Goal: Complete application form

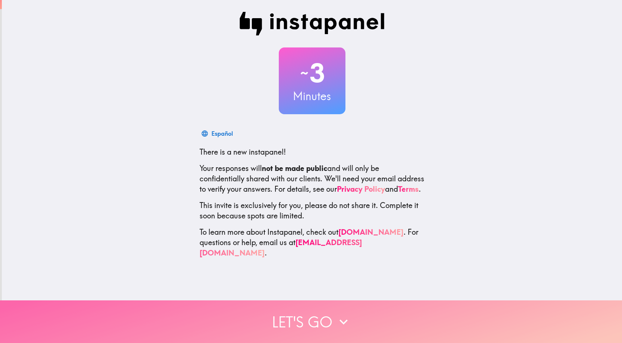
click at [329, 313] on button "Let's go" at bounding box center [311, 321] width 622 height 43
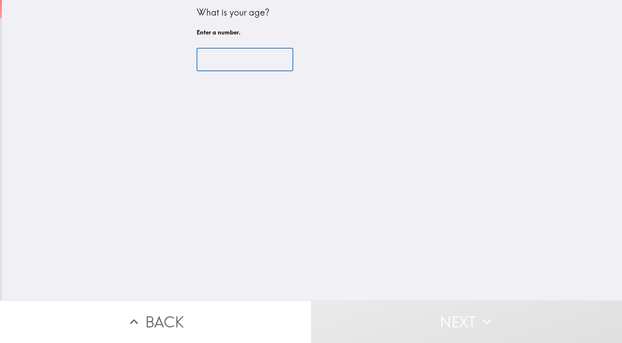
click at [232, 64] on input "number" at bounding box center [245, 59] width 97 height 23
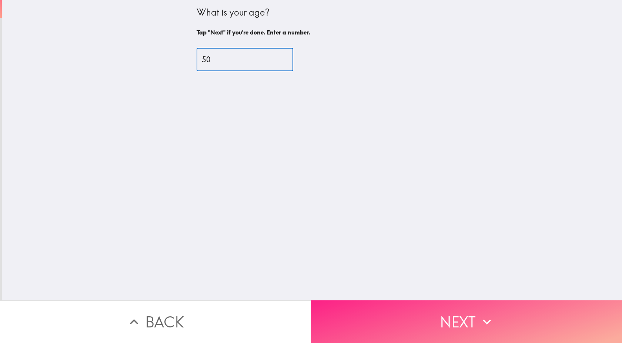
type input "50"
click at [457, 311] on button "Next" at bounding box center [466, 321] width 311 height 43
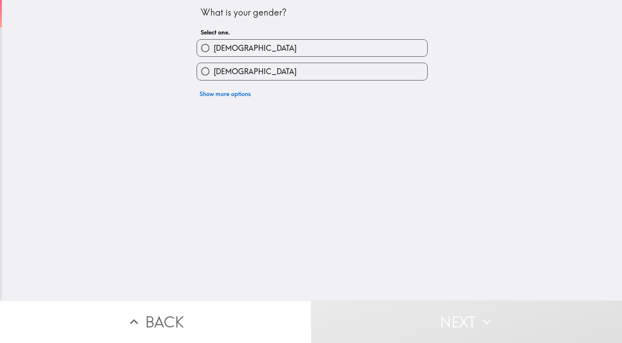
click at [214, 51] on span "[DEMOGRAPHIC_DATA]" at bounding box center [255, 48] width 83 height 10
click at [211, 51] on input "[DEMOGRAPHIC_DATA]" at bounding box center [205, 48] width 17 height 17
radio input "true"
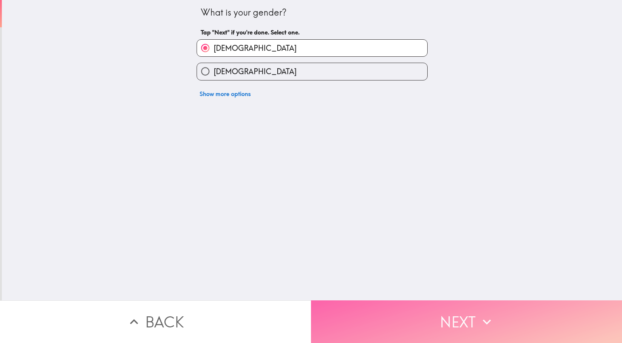
click at [389, 325] on button "Next" at bounding box center [466, 321] width 311 height 43
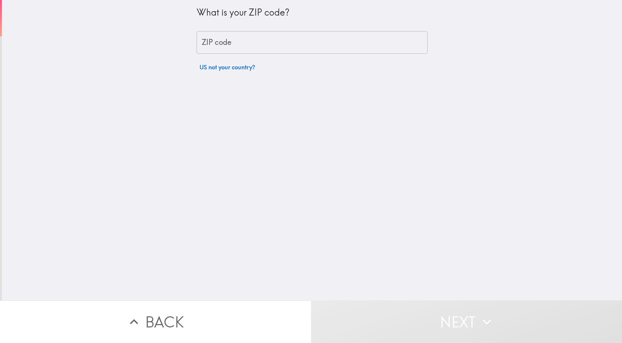
click at [209, 45] on input "ZIP code" at bounding box center [312, 42] width 231 height 23
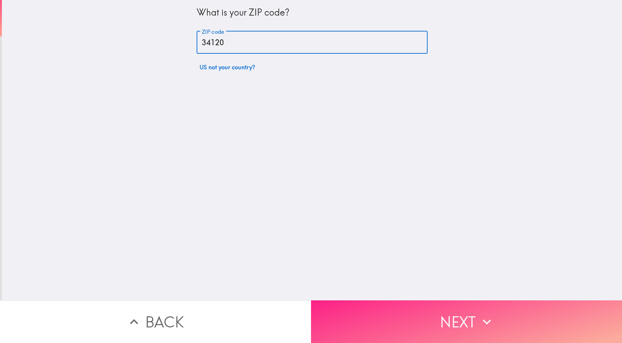
type input "34120"
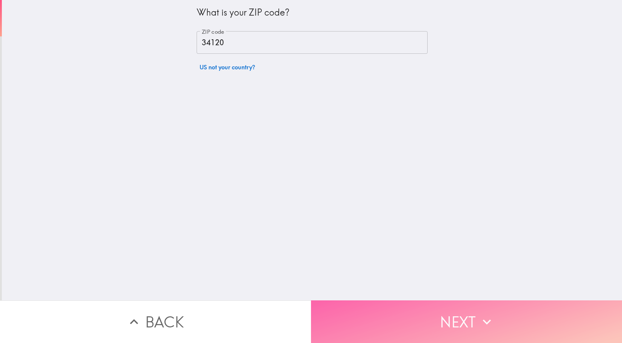
click at [421, 306] on button "Next" at bounding box center [466, 321] width 311 height 43
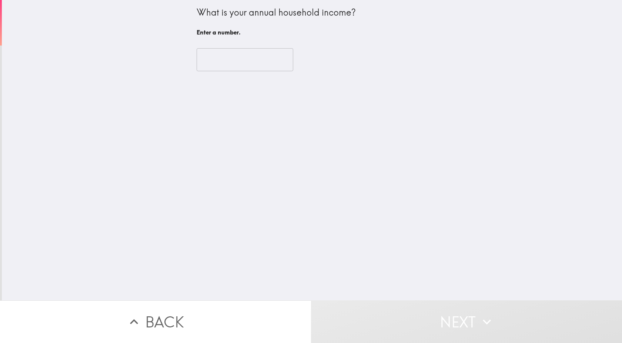
click at [216, 61] on input "number" at bounding box center [245, 59] width 97 height 23
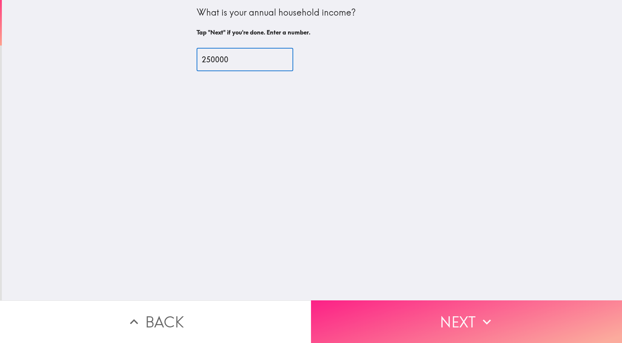
type input "250000"
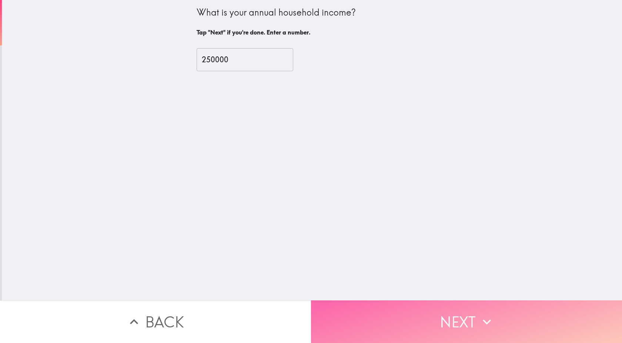
click at [510, 317] on button "Next" at bounding box center [466, 321] width 311 height 43
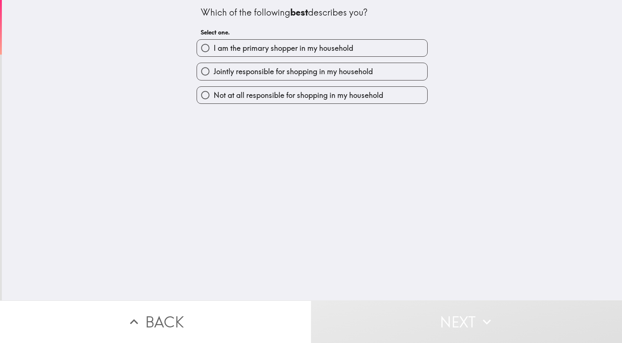
click at [253, 47] on span "I am the primary shopper in my household" at bounding box center [284, 48] width 140 height 10
click at [214, 47] on input "I am the primary shopper in my household" at bounding box center [205, 48] width 17 height 17
radio input "true"
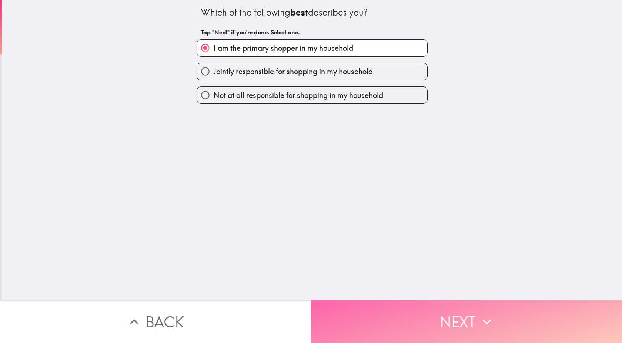
click at [465, 310] on button "Next" at bounding box center [466, 321] width 311 height 43
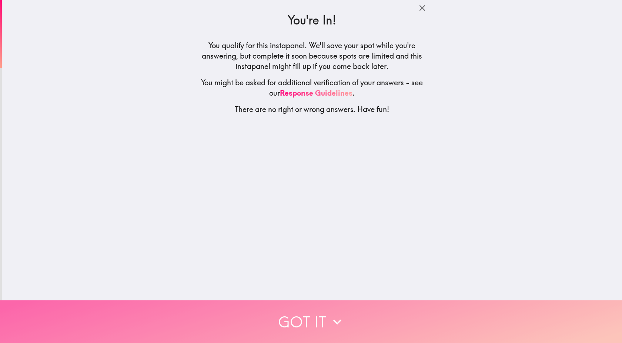
click at [341, 313] on icon "button" at bounding box center [337, 321] width 16 height 16
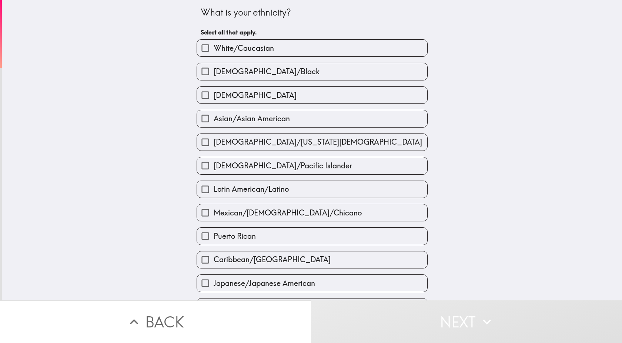
click at [245, 42] on label "White/Caucasian" at bounding box center [312, 48] width 230 height 17
click at [214, 42] on input "White/Caucasian" at bounding box center [205, 48] width 17 height 17
checkbox input "true"
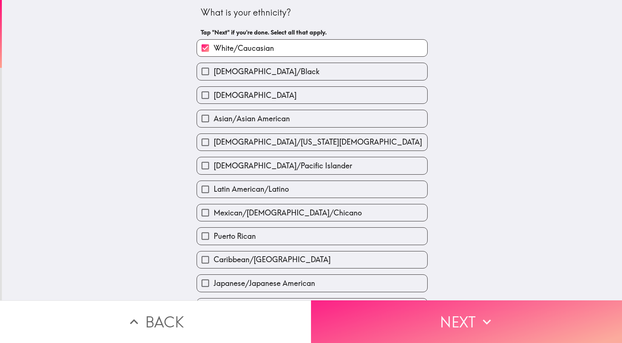
click at [409, 308] on button "Next" at bounding box center [466, 321] width 311 height 43
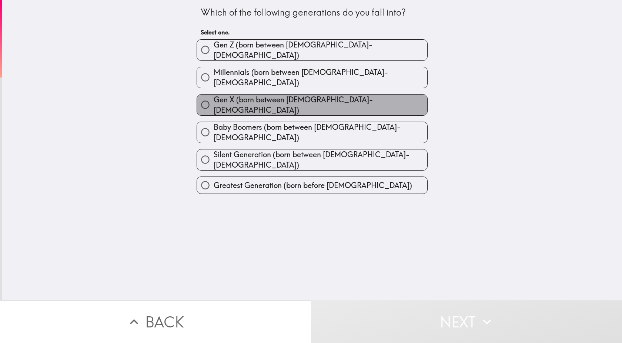
click at [313, 97] on span "Gen X (born between [DEMOGRAPHIC_DATA]-[DEMOGRAPHIC_DATA])" at bounding box center [321, 104] width 214 height 21
click at [214, 97] on input "Gen X (born between [DEMOGRAPHIC_DATA]-[DEMOGRAPHIC_DATA])" at bounding box center [205, 104] width 17 height 17
radio input "true"
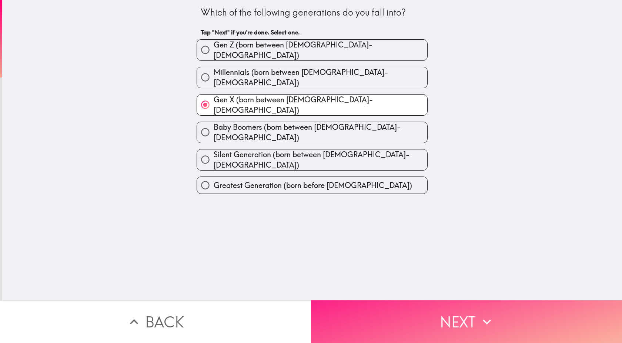
click at [392, 332] on button "Next" at bounding box center [466, 321] width 311 height 43
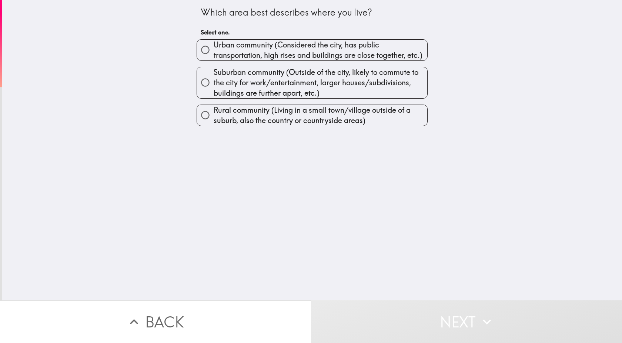
click at [248, 49] on span "Urban community (Considered the city, has public transportation, high rises and…" at bounding box center [321, 50] width 214 height 21
click at [214, 49] on input "Urban community (Considered the city, has public transportation, high rises and…" at bounding box center [205, 49] width 17 height 17
radio input "true"
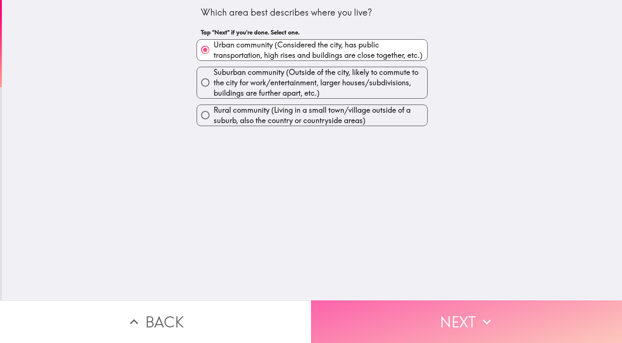
click at [418, 330] on button "Next" at bounding box center [466, 321] width 311 height 43
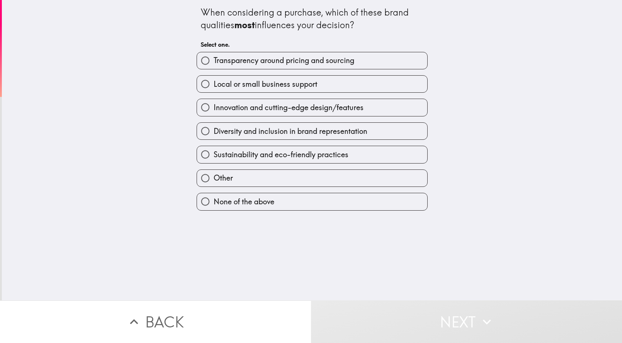
click at [325, 104] on span "Innovation and cutting-edge design/features" at bounding box center [289, 107] width 150 height 10
click at [214, 104] on input "Innovation and cutting-edge design/features" at bounding box center [205, 107] width 17 height 17
radio input "true"
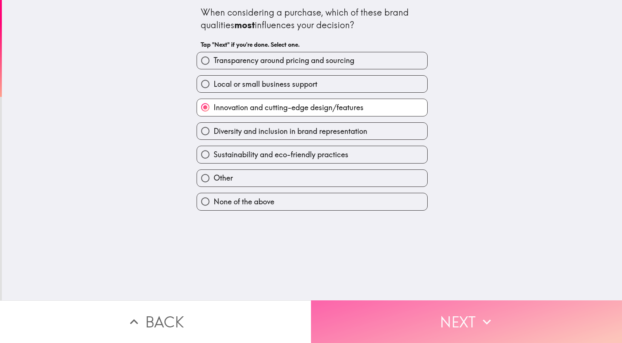
click at [385, 304] on button "Next" at bounding box center [466, 321] width 311 height 43
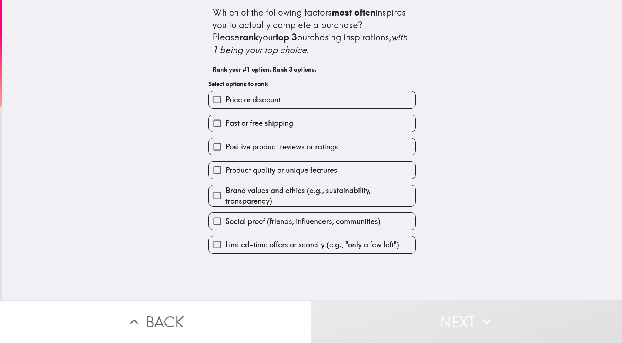
click at [237, 100] on span "Price or discount" at bounding box center [253, 99] width 55 height 10
click at [226, 100] on input "Price or discount" at bounding box center [217, 99] width 17 height 17
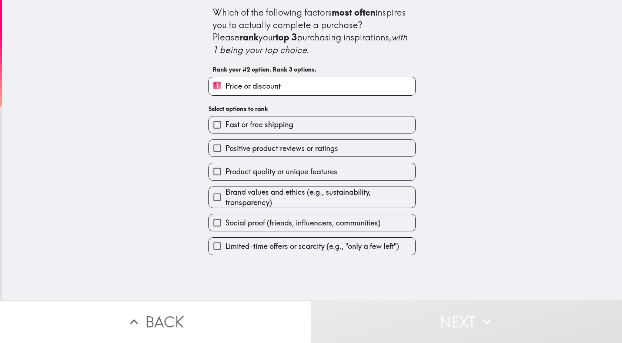
click at [259, 103] on div "Which of the following factors most often inspires you to actually complete a p…" at bounding box center [312, 127] width 237 height 255
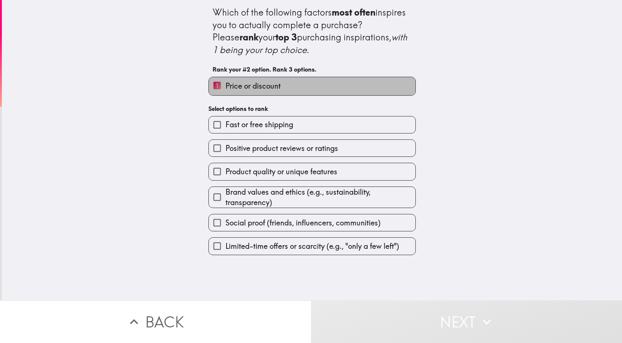
click at [265, 87] on span "Price or discount" at bounding box center [253, 86] width 55 height 10
click at [226, 87] on input "1 Price or discount" at bounding box center [217, 86] width 17 height 18
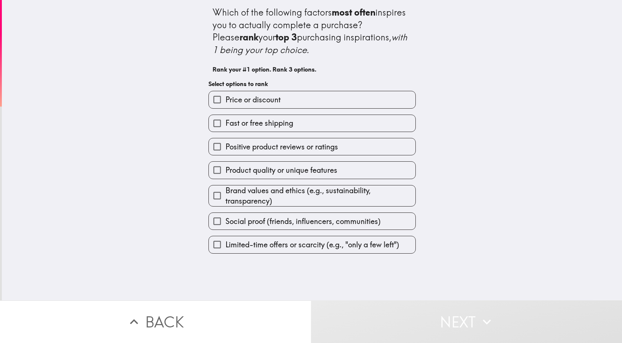
click at [258, 222] on span "Social proof (friends, influencers, communities)" at bounding box center [303, 221] width 155 height 10
click at [226, 222] on input "Social proof (friends, influencers, communities)" at bounding box center [217, 221] width 17 height 17
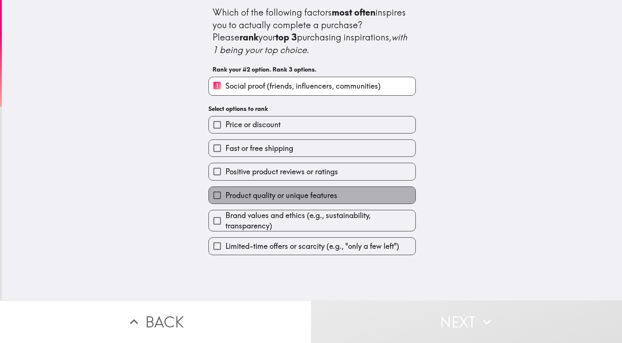
drag, startPoint x: 254, startPoint y: 198, endPoint x: 255, endPoint y: 179, distance: 19.7
click at [254, 196] on span "Product quality or unique features" at bounding box center [282, 195] width 112 height 10
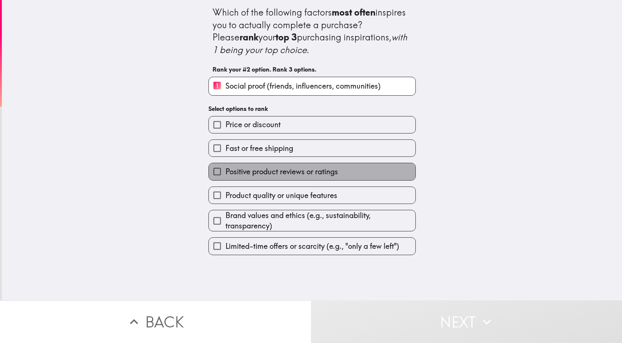
click at [255, 173] on span "Positive product reviews or ratings" at bounding box center [282, 171] width 113 height 10
click at [226, 173] on input "Positive product reviews or ratings" at bounding box center [217, 171] width 17 height 17
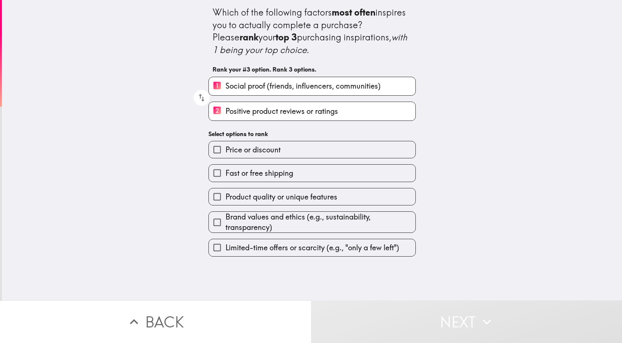
click at [255, 211] on div "Brand values and ethics (e.g., sustainability, transparency)" at bounding box center [309, 218] width 213 height 27
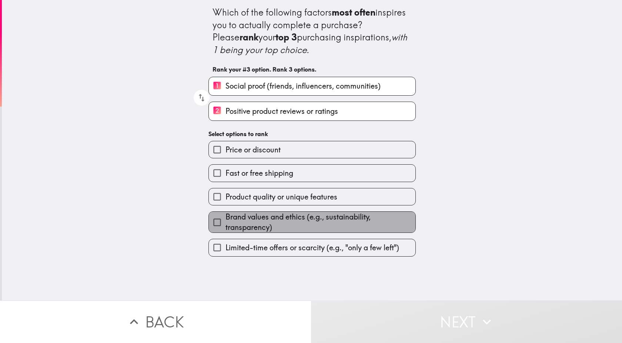
drag, startPoint x: 259, startPoint y: 222, endPoint x: 257, endPoint y: 231, distance: 9.4
click at [257, 226] on span "Brand values and ethics (e.g., sustainability, transparency)" at bounding box center [321, 222] width 190 height 21
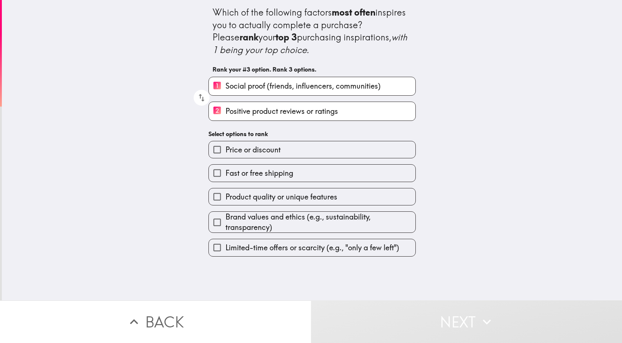
click at [258, 236] on div "Limited-time offers or scarcity (e.g., "only a few left")" at bounding box center [309, 244] width 213 height 23
click at [260, 235] on div "Limited-time offers or scarcity (e.g., "only a few left")" at bounding box center [309, 244] width 213 height 23
click at [256, 197] on span "Product quality or unique features" at bounding box center [282, 197] width 112 height 10
click at [226, 197] on input "Product quality or unique features" at bounding box center [217, 196] width 17 height 17
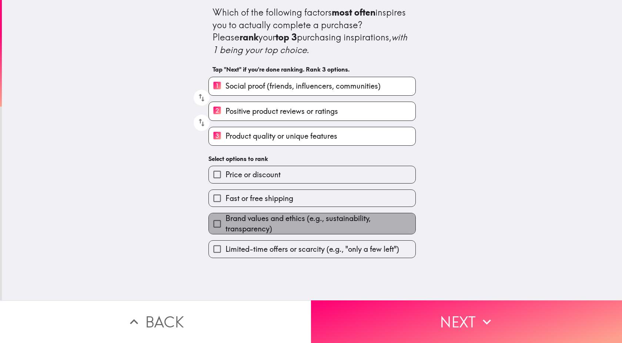
click at [258, 221] on span "Brand values and ethics (e.g., sustainability, transparency)" at bounding box center [321, 223] width 190 height 21
click at [226, 221] on input "Brand values and ethics (e.g., sustainability, transparency)" at bounding box center [217, 223] width 17 height 17
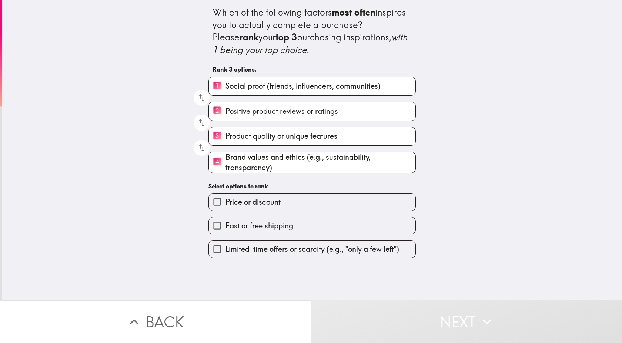
drag, startPoint x: 225, startPoint y: 161, endPoint x: 231, endPoint y: 206, distance: 45.5
click at [230, 207] on div "Which of the following factors most often inspires you to actually complete a p…" at bounding box center [312, 129] width 237 height 258
click at [327, 138] on span "Product quality or unique features" at bounding box center [282, 136] width 112 height 10
click at [226, 138] on input "3 Product quality or unique features" at bounding box center [217, 136] width 17 height 18
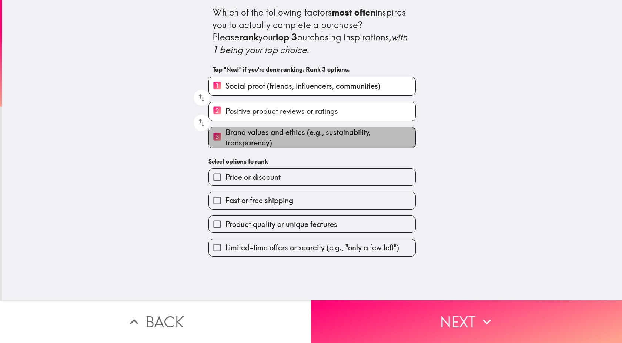
click at [327, 138] on span "Brand values and ethics (e.g., sustainability, transparency)" at bounding box center [321, 137] width 190 height 21
click at [226, 138] on input "3 Brand values and ethics (e.g., sustainability, transparency)" at bounding box center [217, 137] width 17 height 18
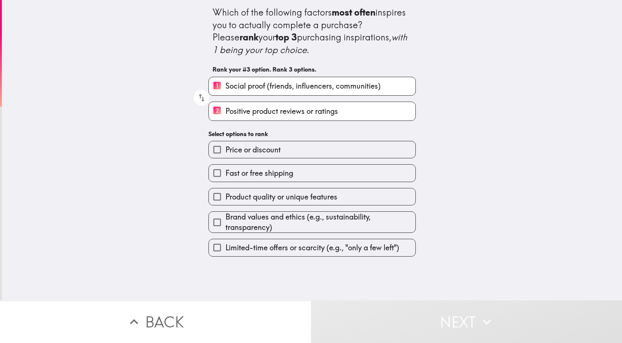
click at [255, 225] on span "Brand values and ethics (e.g., sustainability, transparency)" at bounding box center [321, 222] width 190 height 21
click at [274, 215] on span "Brand values and ethics (e.g., sustainability, transparency)" at bounding box center [321, 222] width 190 height 21
click at [226, 215] on input "Brand values and ethics (e.g., sustainability, transparency)" at bounding box center [217, 222] width 17 height 17
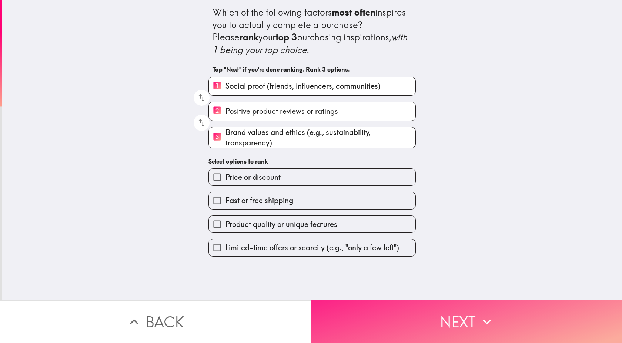
click at [423, 327] on button "Next" at bounding box center [466, 321] width 311 height 43
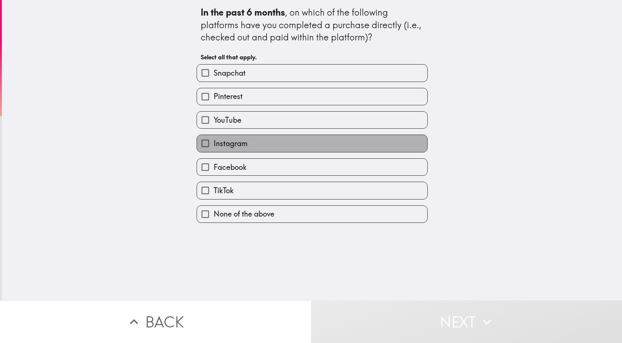
click at [231, 145] on span "Instagram" at bounding box center [231, 143] width 34 height 10
click at [214, 145] on input "Instagram" at bounding box center [205, 143] width 17 height 17
checkbox input "true"
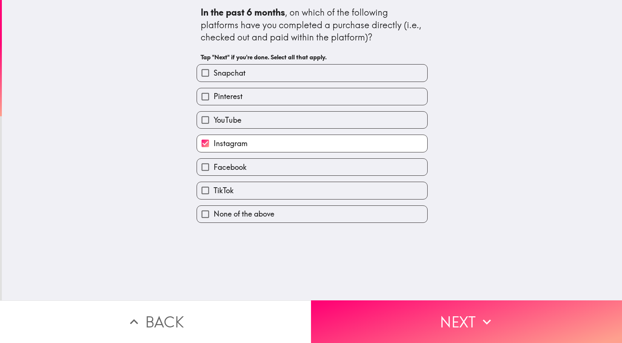
click at [226, 166] on span "Facebook" at bounding box center [230, 167] width 33 height 10
click at [214, 166] on input "Facebook" at bounding box center [205, 167] width 17 height 17
checkbox input "true"
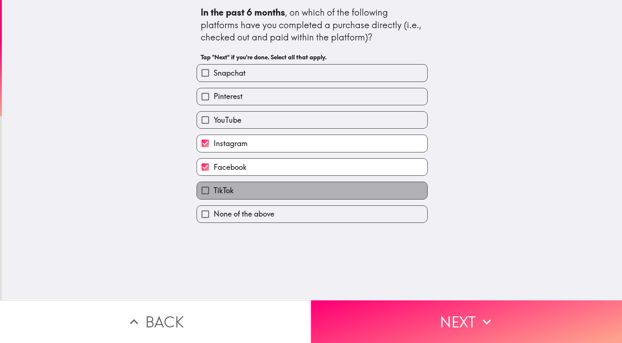
click at [226, 184] on label "TikTok" at bounding box center [312, 190] width 230 height 17
click at [214, 184] on input "TikTok" at bounding box center [205, 190] width 17 height 17
checkbox input "true"
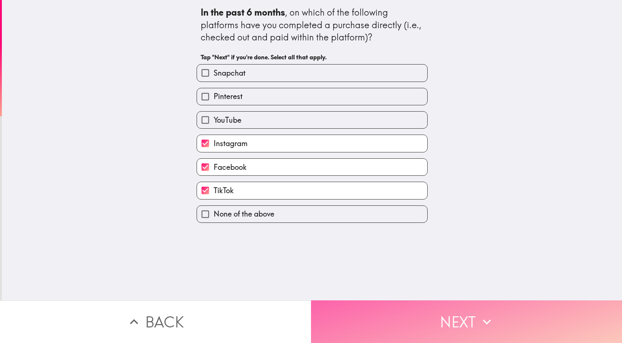
click at [381, 312] on button "Next" at bounding box center [466, 321] width 311 height 43
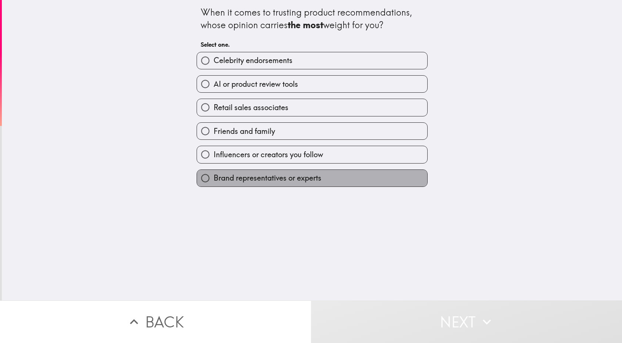
click at [233, 180] on span "Brand representatives or experts" at bounding box center [268, 178] width 108 height 10
click at [214, 180] on input "Brand representatives or experts" at bounding box center [205, 178] width 17 height 17
radio input "true"
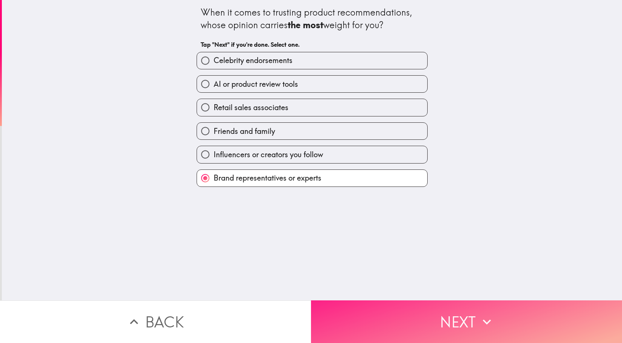
click at [433, 326] on button "Next" at bounding box center [466, 321] width 311 height 43
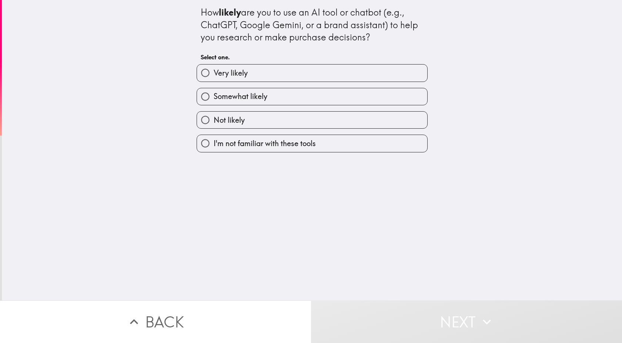
click at [226, 92] on span "Somewhat likely" at bounding box center [241, 96] width 54 height 10
click at [214, 92] on input "Somewhat likely" at bounding box center [205, 96] width 17 height 17
radio input "true"
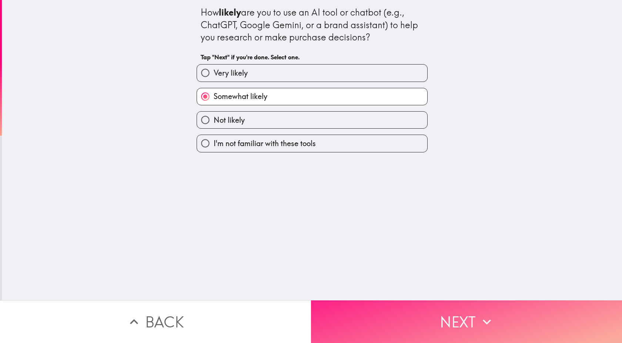
click at [379, 308] on button "Next" at bounding box center [466, 321] width 311 height 43
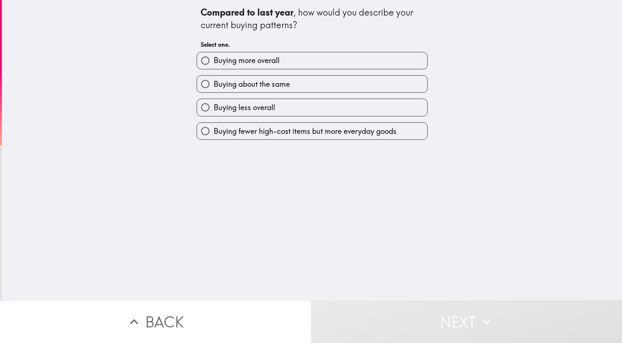
click at [279, 90] on label "Buying about the same" at bounding box center [312, 84] width 230 height 17
click at [214, 90] on input "Buying about the same" at bounding box center [205, 84] width 17 height 17
radio input "true"
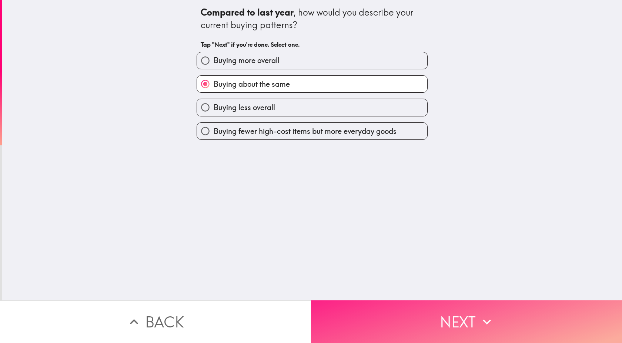
click at [411, 313] on button "Next" at bounding box center [466, 321] width 311 height 43
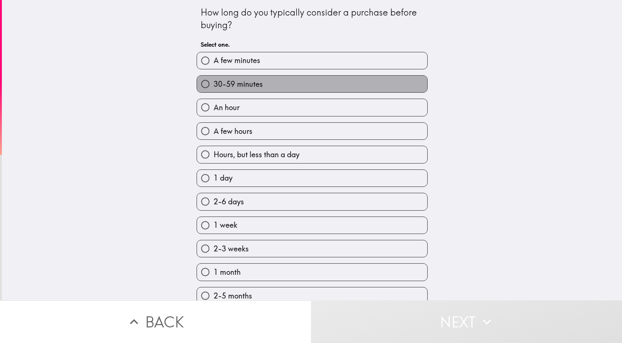
click at [248, 87] on span "30-59 minutes" at bounding box center [238, 84] width 49 height 10
click at [214, 87] on input "30-59 minutes" at bounding box center [205, 84] width 17 height 17
radio input "true"
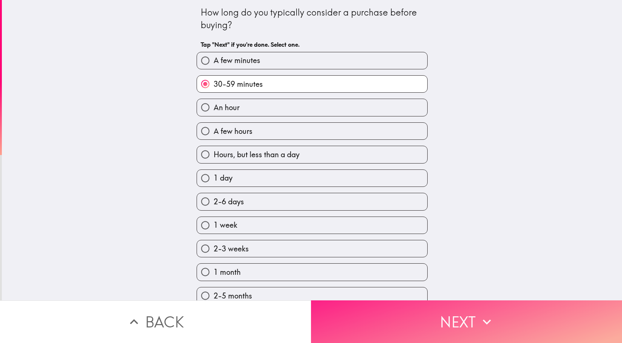
click at [368, 325] on button "Next" at bounding box center [466, 321] width 311 height 43
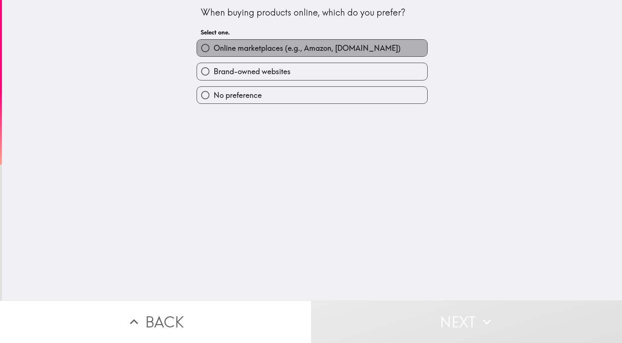
click at [315, 44] on span "Online marketplaces (e.g., Amazon, [DOMAIN_NAME])" at bounding box center [307, 48] width 187 height 10
click at [214, 44] on input "Online marketplaces (e.g., Amazon, [DOMAIN_NAME])" at bounding box center [205, 48] width 17 height 17
radio input "true"
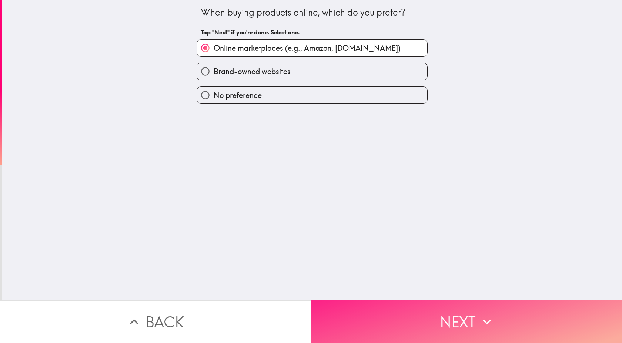
click at [392, 326] on button "Next" at bounding box center [466, 321] width 311 height 43
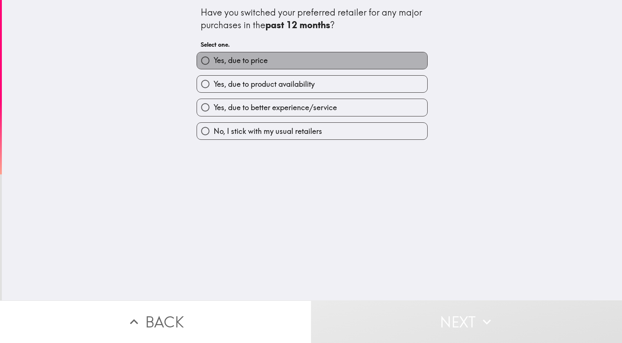
click at [237, 55] on label "Yes, due to price" at bounding box center [312, 60] width 230 height 17
click at [214, 55] on input "Yes, due to price" at bounding box center [205, 60] width 17 height 17
radio input "true"
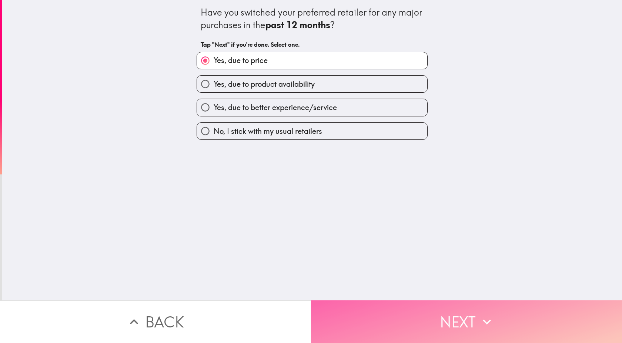
click at [391, 314] on button "Next" at bounding box center [466, 321] width 311 height 43
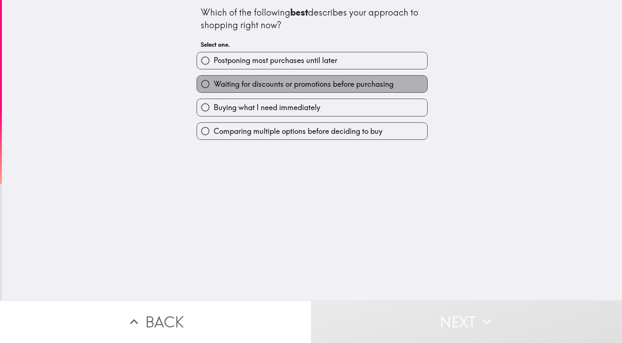
drag, startPoint x: 235, startPoint y: 81, endPoint x: 351, endPoint y: 147, distance: 132.9
click at [235, 82] on span "Waiting for discounts or promotions before purchasing" at bounding box center [304, 84] width 180 height 10
click at [214, 82] on input "Waiting for discounts or promotions before purchasing" at bounding box center [205, 84] width 17 height 17
radio input "true"
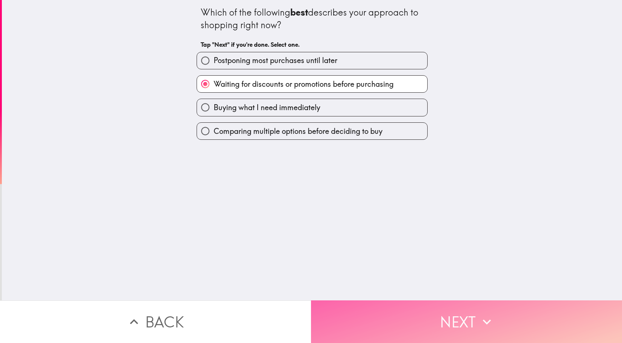
click at [388, 309] on button "Next" at bounding box center [466, 321] width 311 height 43
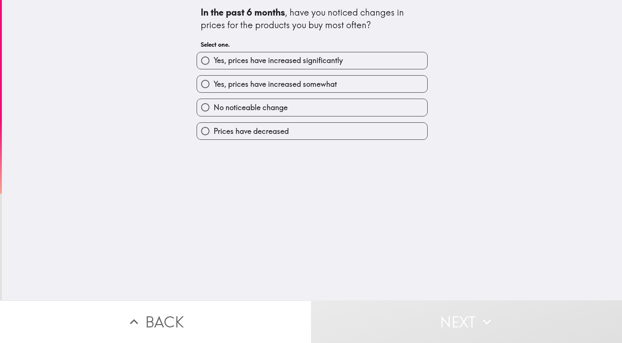
click at [245, 82] on span "Yes, prices have increased somewhat" at bounding box center [275, 84] width 123 height 10
click at [214, 82] on input "Yes, prices have increased somewhat" at bounding box center [205, 84] width 17 height 17
radio input "true"
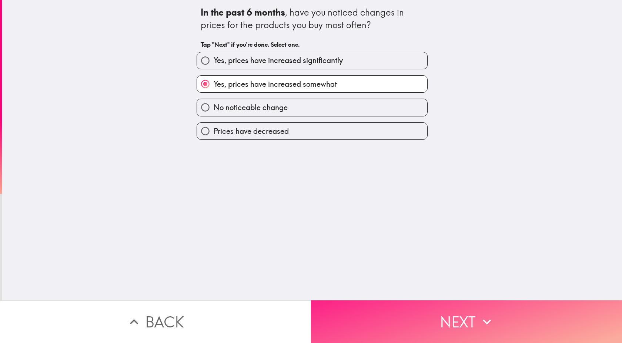
click at [391, 308] on button "Next" at bounding box center [466, 321] width 311 height 43
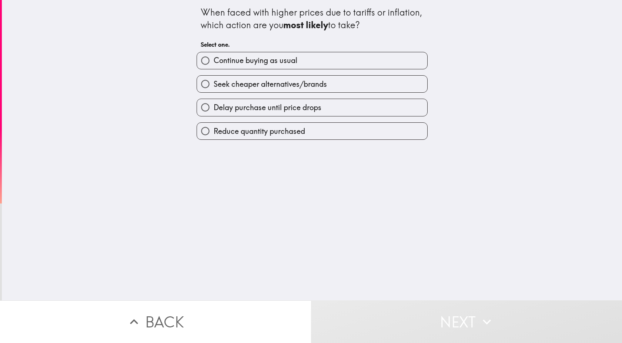
click at [253, 63] on span "Continue buying as usual" at bounding box center [256, 60] width 84 height 10
click at [214, 63] on input "Continue buying as usual" at bounding box center [205, 60] width 17 height 17
radio input "true"
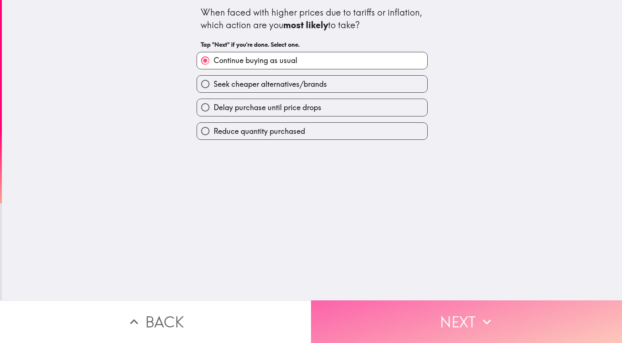
click at [396, 318] on button "Next" at bounding box center [466, 321] width 311 height 43
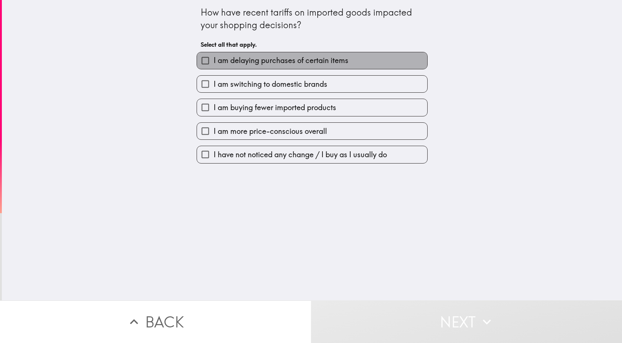
click at [264, 55] on label "I am delaying purchases of certain items" at bounding box center [312, 60] width 230 height 17
click at [214, 55] on input "I am delaying purchases of certain items" at bounding box center [205, 60] width 17 height 17
checkbox input "true"
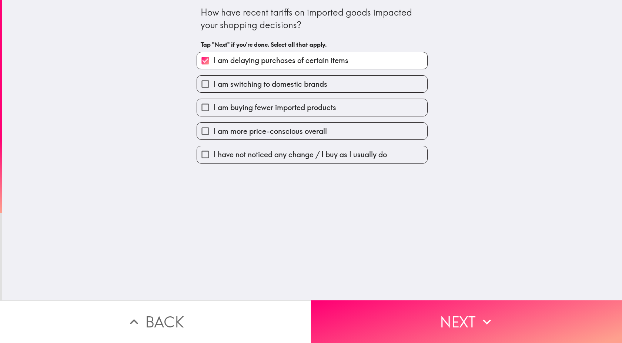
click at [282, 99] on div "I am buying fewer imported products" at bounding box center [309, 104] width 237 height 23
click at [290, 112] on span "I am buying fewer imported products" at bounding box center [275, 107] width 123 height 10
click at [214, 112] on input "I am buying fewer imported products" at bounding box center [205, 107] width 17 height 17
checkbox input "true"
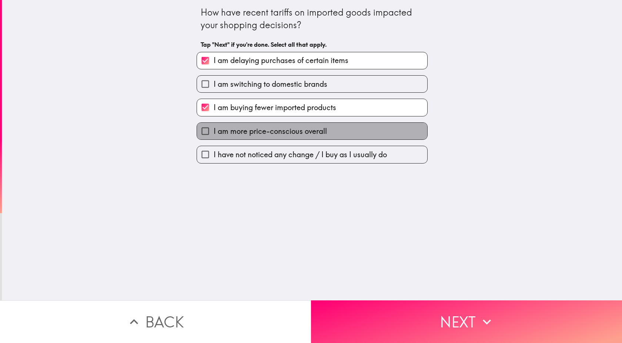
click at [245, 133] on span "I am more price-conscious overall" at bounding box center [270, 131] width 113 height 10
click at [214, 133] on input "I am more price-conscious overall" at bounding box center [205, 131] width 17 height 17
checkbox input "true"
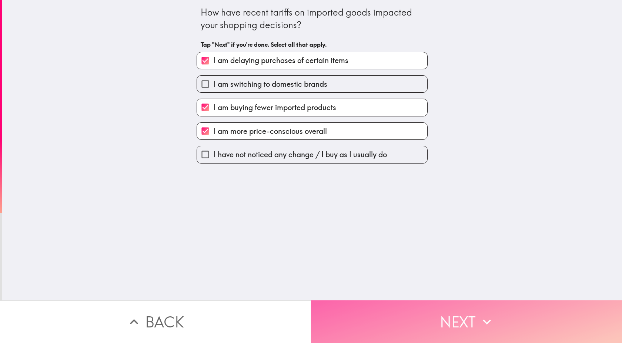
click at [375, 310] on button "Next" at bounding box center [466, 321] width 311 height 43
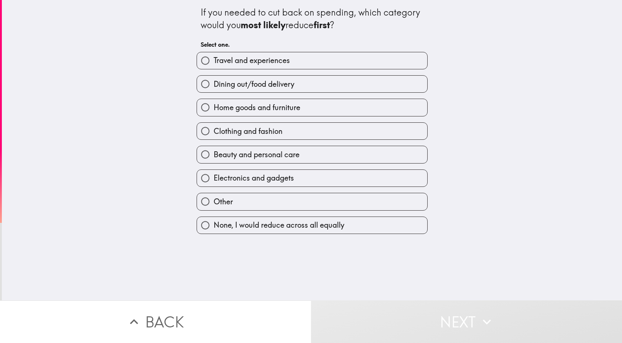
click at [264, 82] on span "Dining out/food delivery" at bounding box center [254, 84] width 81 height 10
click at [214, 82] on input "Dining out/food delivery" at bounding box center [205, 84] width 17 height 17
radio input "true"
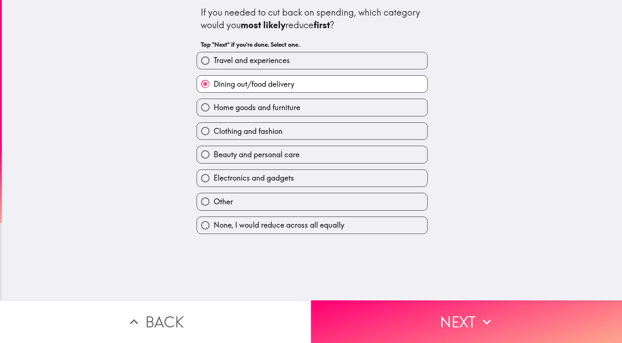
click at [265, 61] on span "Travel and experiences" at bounding box center [252, 60] width 76 height 10
click at [214, 61] on input "Travel and experiences" at bounding box center [205, 60] width 17 height 17
radio input "true"
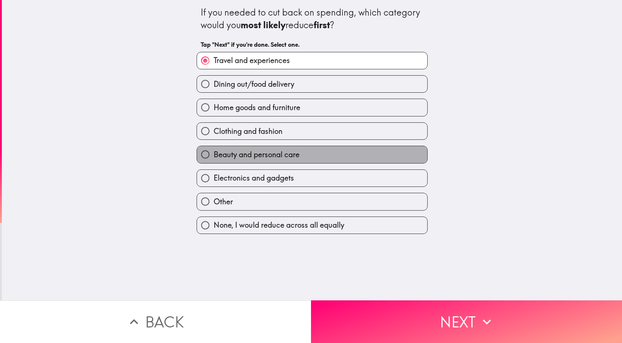
click at [259, 147] on label "Beauty and personal care" at bounding box center [312, 154] width 230 height 17
click at [214, 147] on input "Beauty and personal care" at bounding box center [205, 154] width 17 height 17
radio input "true"
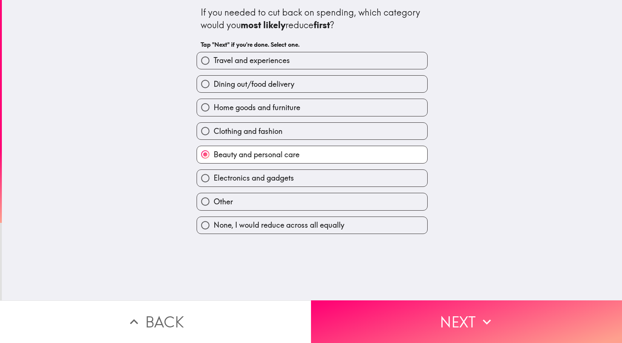
click at [272, 127] on span "Clothing and fashion" at bounding box center [248, 131] width 69 height 10
click at [214, 127] on input "Clothing and fashion" at bounding box center [205, 131] width 17 height 17
radio input "true"
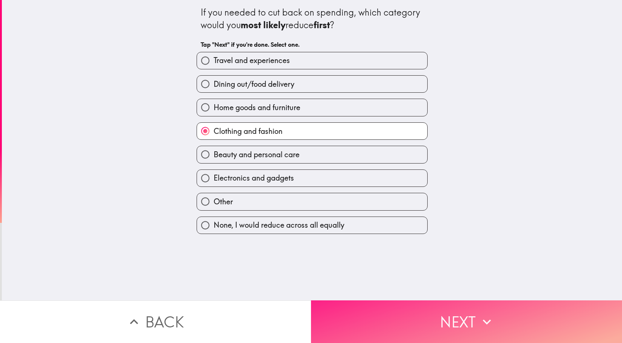
click at [369, 317] on button "Next" at bounding box center [466, 321] width 311 height 43
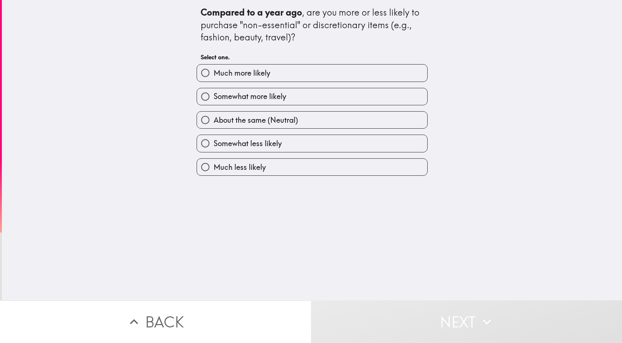
click at [249, 95] on span "Somewhat more likely" at bounding box center [250, 96] width 73 height 10
click at [214, 95] on input "Somewhat more likely" at bounding box center [205, 96] width 17 height 17
radio input "true"
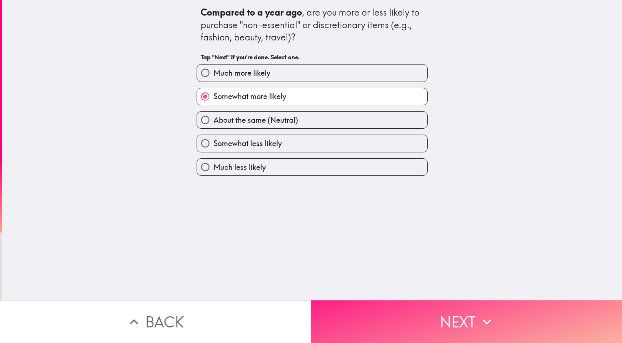
click at [402, 330] on button "Next" at bounding box center [466, 321] width 311 height 43
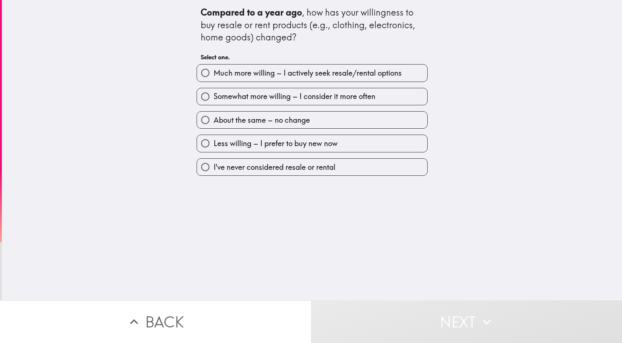
click at [256, 103] on label "Somewhat more willing – I consider it more often" at bounding box center [312, 96] width 230 height 17
click at [214, 103] on input "Somewhat more willing – I consider it more often" at bounding box center [205, 96] width 17 height 17
radio input "true"
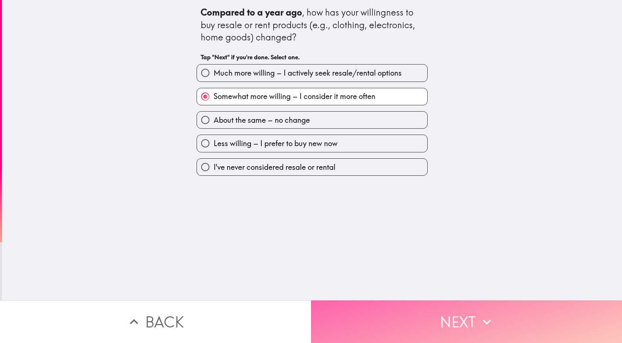
click at [407, 324] on button "Next" at bounding box center [466, 321] width 311 height 43
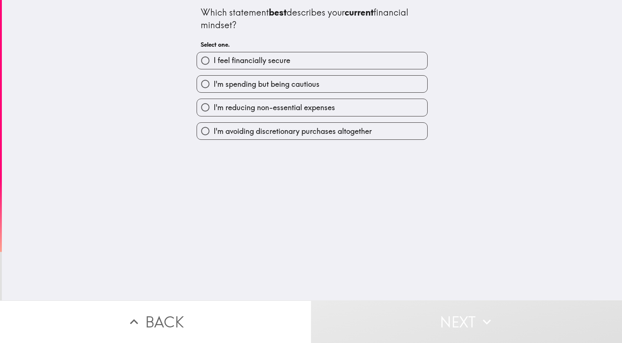
click at [257, 64] on span "I feel financially secure" at bounding box center [252, 60] width 77 height 10
click at [214, 64] on input "I feel financially secure" at bounding box center [205, 60] width 17 height 17
radio input "true"
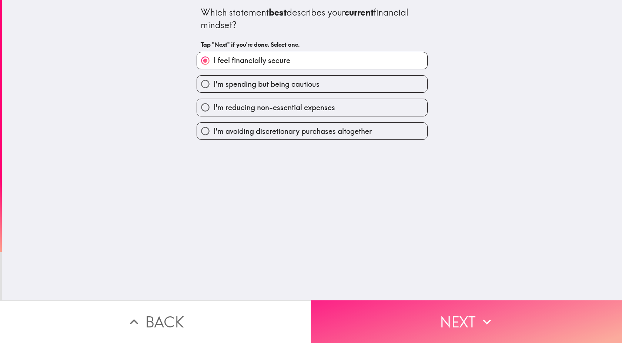
click at [376, 307] on button "Next" at bounding box center [466, 321] width 311 height 43
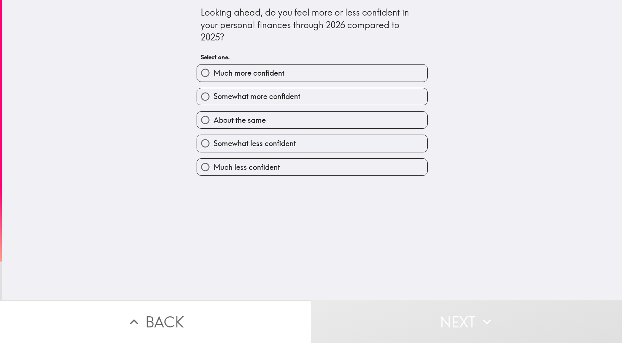
click at [232, 125] on span "About the same" at bounding box center [240, 120] width 52 height 10
click at [214, 125] on input "About the same" at bounding box center [205, 120] width 17 height 17
radio input "true"
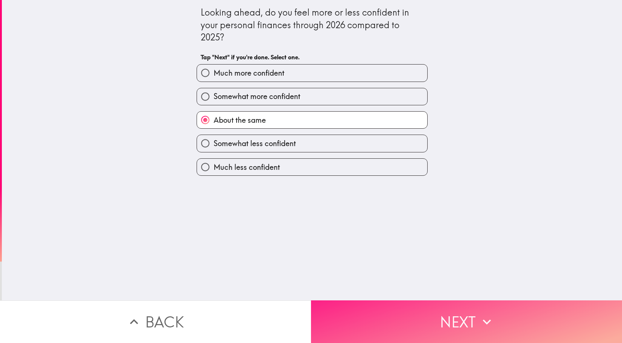
click at [399, 325] on button "Next" at bounding box center [466, 321] width 311 height 43
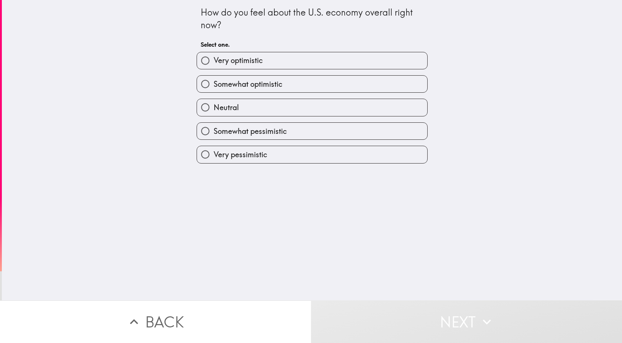
click at [290, 83] on label "Somewhat optimistic" at bounding box center [312, 84] width 230 height 17
click at [214, 83] on input "Somewhat optimistic" at bounding box center [205, 84] width 17 height 17
radio input "true"
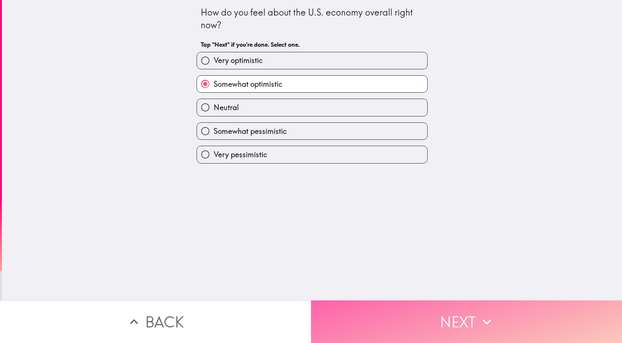
click at [371, 324] on button "Next" at bounding box center [466, 321] width 311 height 43
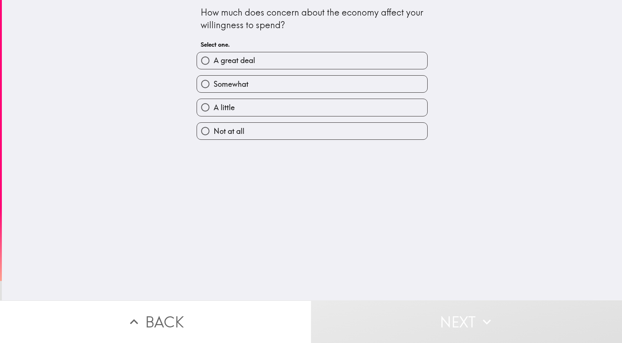
click at [287, 81] on label "Somewhat" at bounding box center [312, 84] width 230 height 17
click at [214, 81] on input "Somewhat" at bounding box center [205, 84] width 17 height 17
radio input "true"
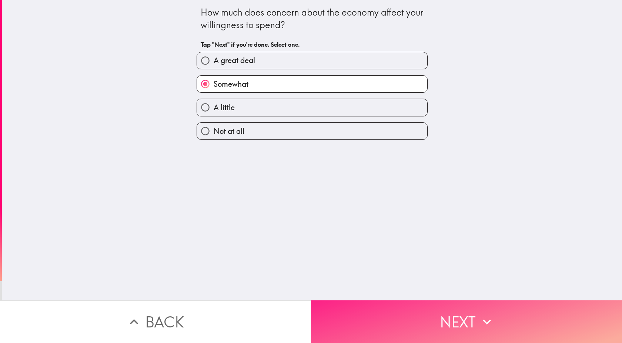
click at [395, 329] on button "Next" at bounding box center [466, 321] width 311 height 43
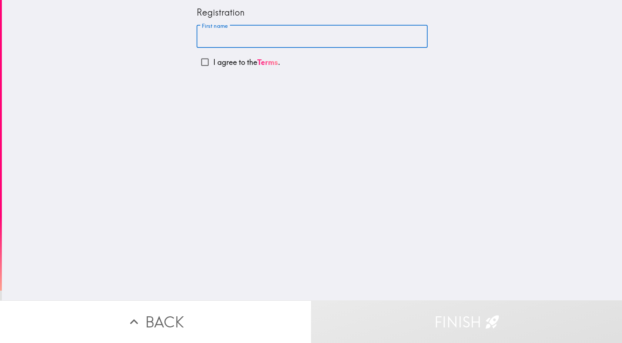
click at [230, 36] on input "First name" at bounding box center [312, 36] width 231 height 23
type input "[PERSON_NAME]"
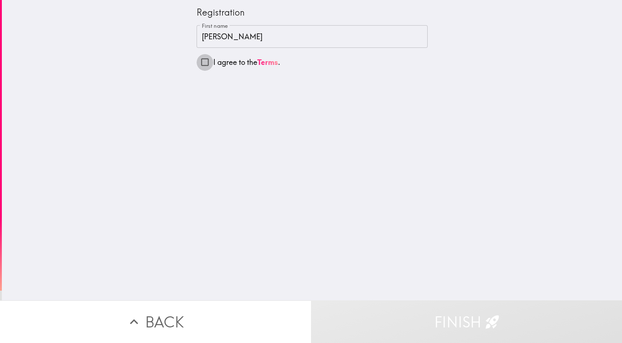
click at [197, 62] on input "I agree to the Terms ." at bounding box center [205, 62] width 17 height 17
checkbox input "true"
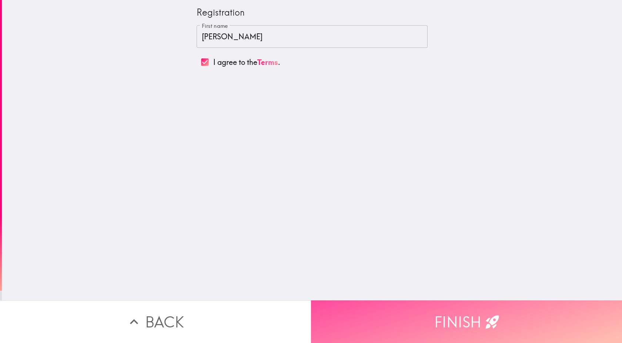
click at [402, 325] on button "Finish" at bounding box center [466, 321] width 311 height 43
